Goal: Transaction & Acquisition: Subscribe to service/newsletter

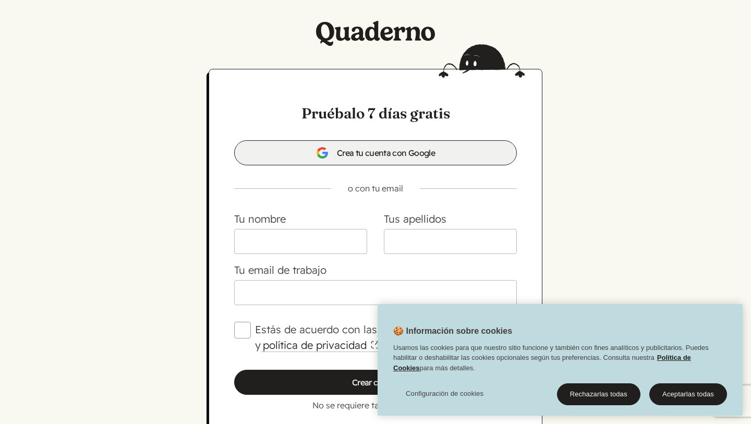
click at [419, 150] on span "Crea tu cuenta con Google" at bounding box center [375, 152] width 119 height 13
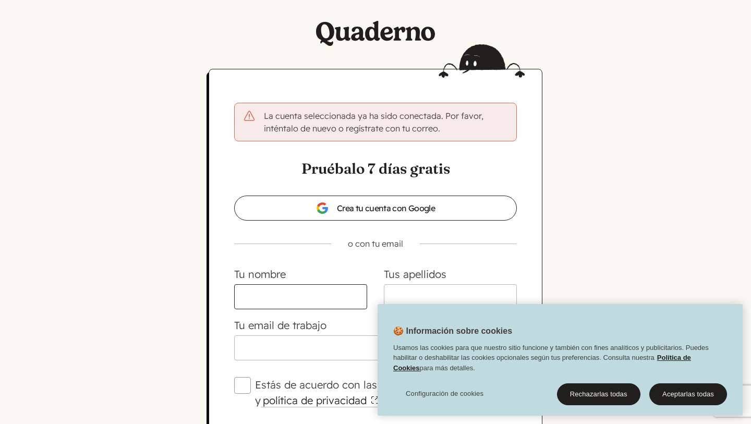
scroll to position [126, 0]
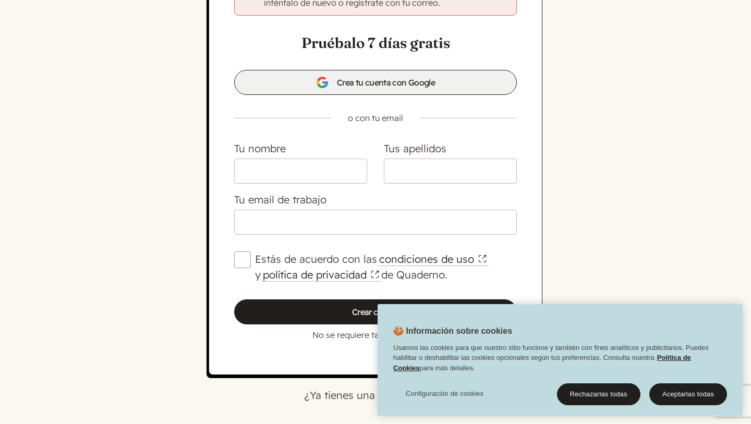
click at [426, 85] on span "Crea tu cuenta con Google" at bounding box center [375, 82] width 119 height 13
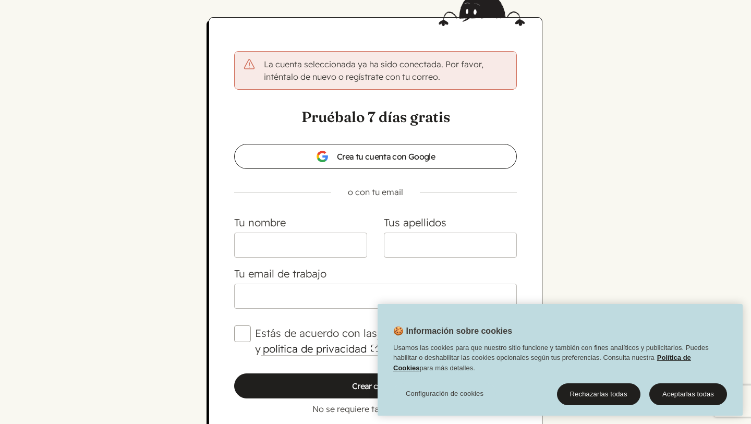
scroll to position [126, 0]
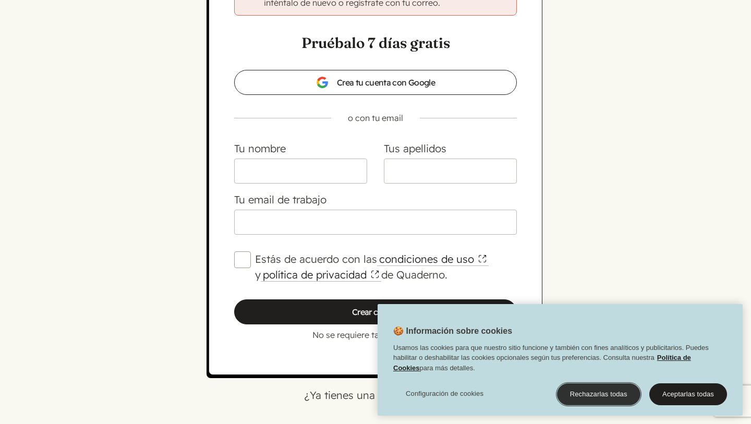
click at [601, 390] on button "Rechazarlas todas" at bounding box center [598, 394] width 83 height 22
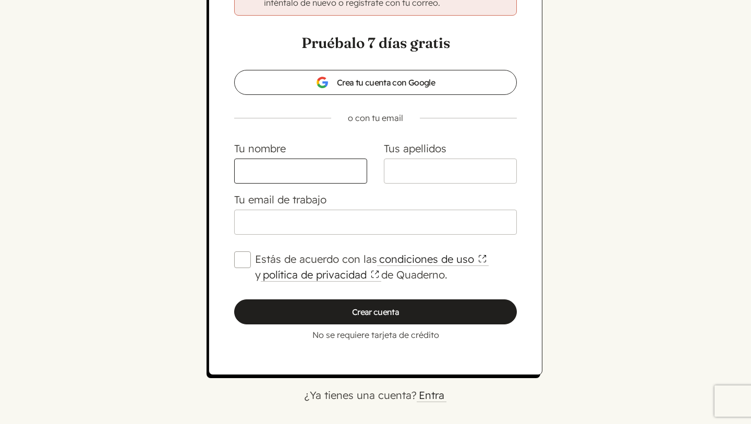
click at [358, 173] on input "Tu nombre" at bounding box center [300, 170] width 133 height 25
type input "[PERSON_NAME]"
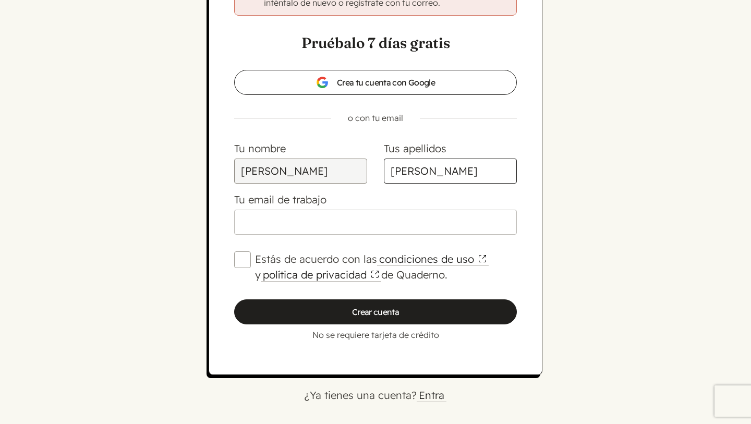
type input "[PERSON_NAME]"
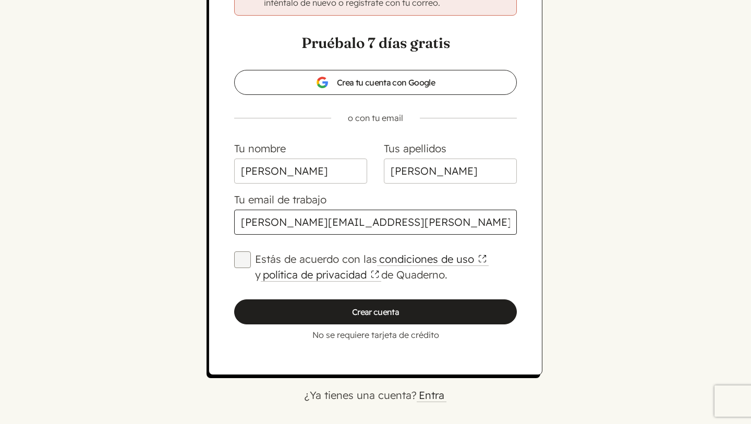
type input "[PERSON_NAME][EMAIL_ADDRESS][PERSON_NAME][DOMAIN_NAME]"
click at [238, 254] on input "Estás de acuerdo con las condiciones de uso y política de privacidad de Quadern…" at bounding box center [242, 259] width 17 height 17
checkbox input "true"
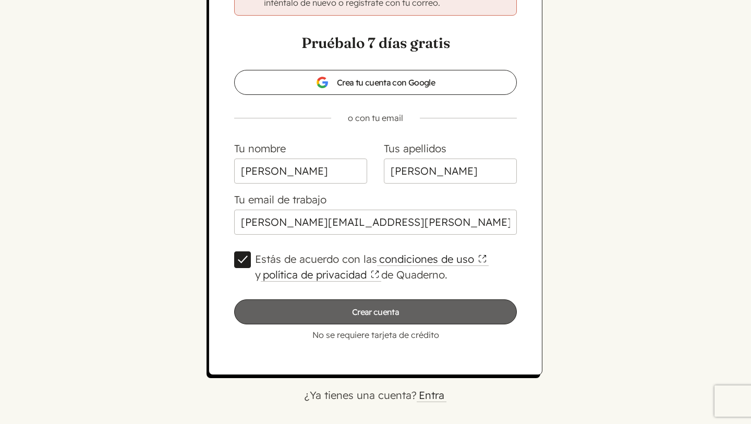
click at [341, 309] on input "Crear cuenta" at bounding box center [375, 311] width 282 height 25
type input "Por favor, espera…"
